Goal: Find contact information: Find contact information

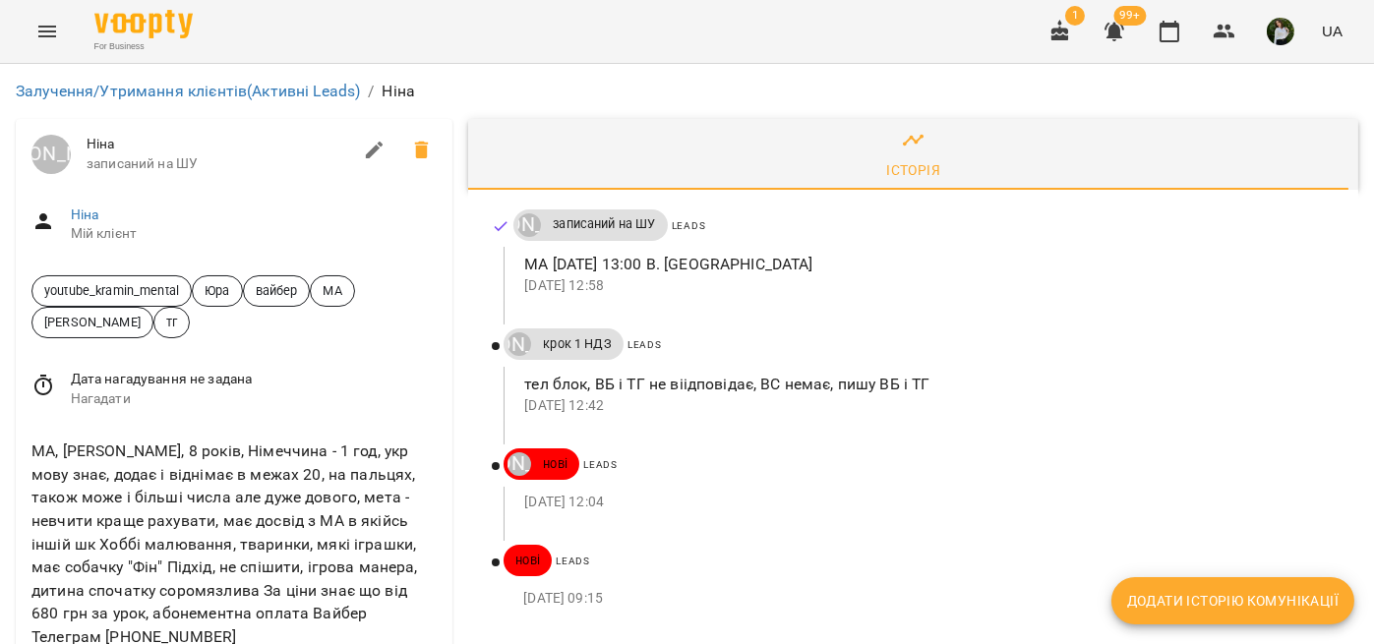
scroll to position [163, 0]
drag, startPoint x: 160, startPoint y: 499, endPoint x: 11, endPoint y: 491, distance: 149.7
copy link "+380633485370"
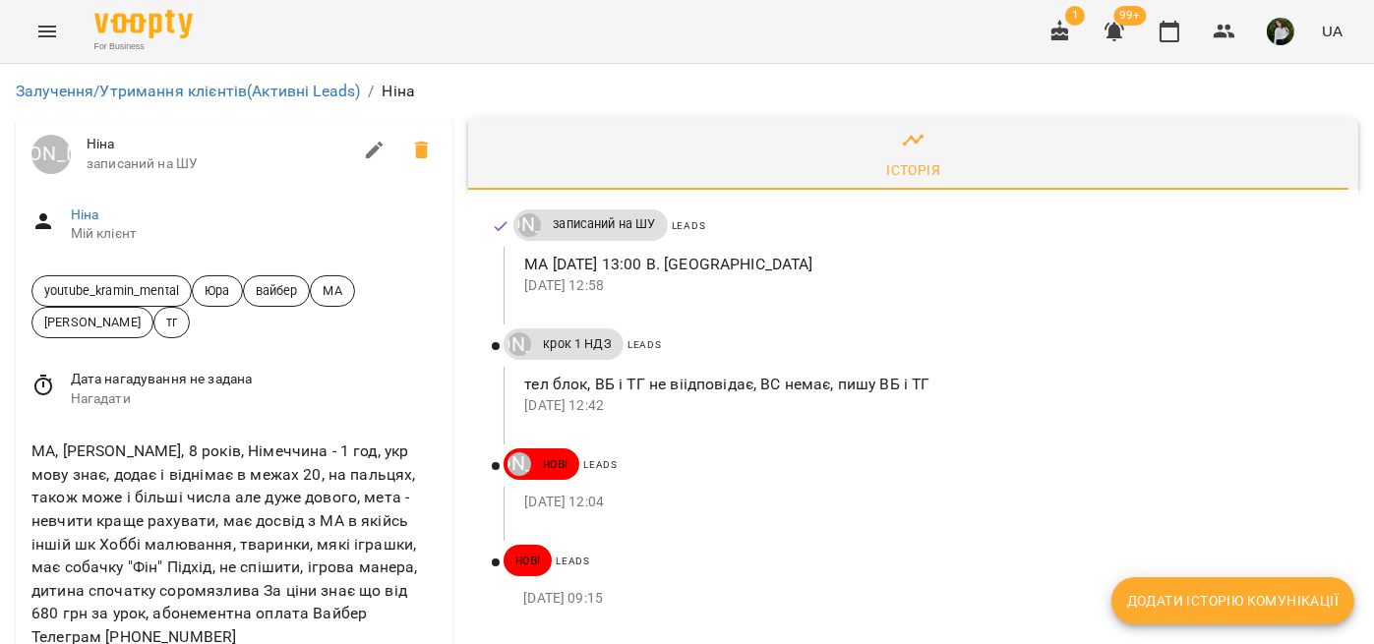
scroll to position [98, 0]
